Goal: Check status: Check status

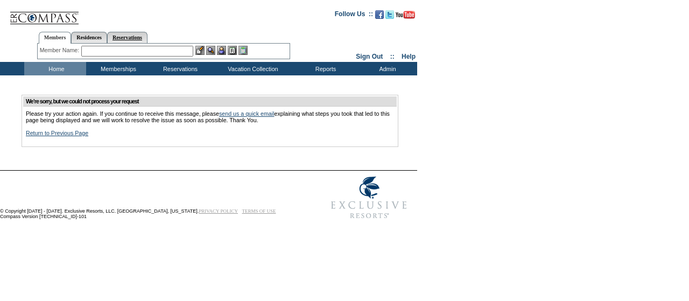
click at [141, 34] on link "Reservations" at bounding box center [127, 37] width 40 height 11
click at [113, 57] on div "Member Name: Destination or Residence: ReservationId:" at bounding box center [163, 52] width 253 height 16
click at [113, 54] on input "text" at bounding box center [102, 51] width 47 height 11
paste input "1812041"
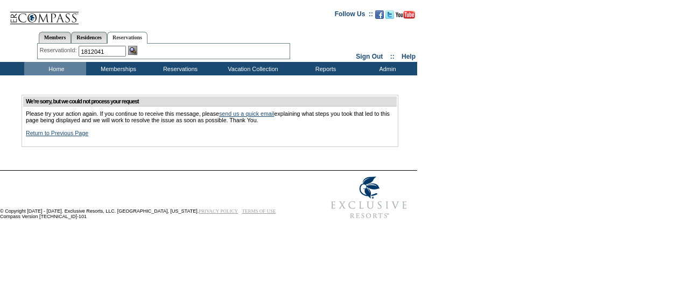
type input "1812041"
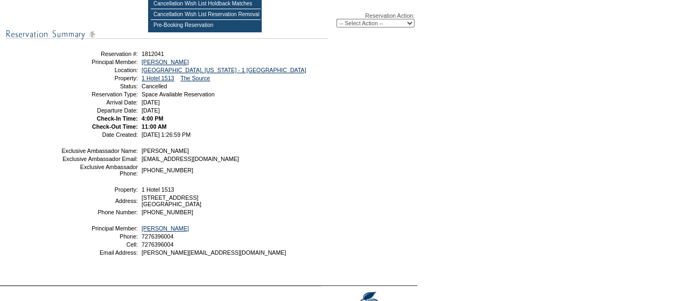
scroll to position [143, 0]
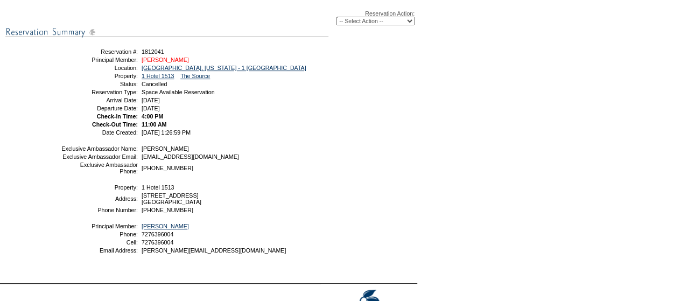
click at [186, 59] on link "[PERSON_NAME]" at bounding box center [165, 60] width 47 height 6
